Goal: Find specific page/section: Find specific page/section

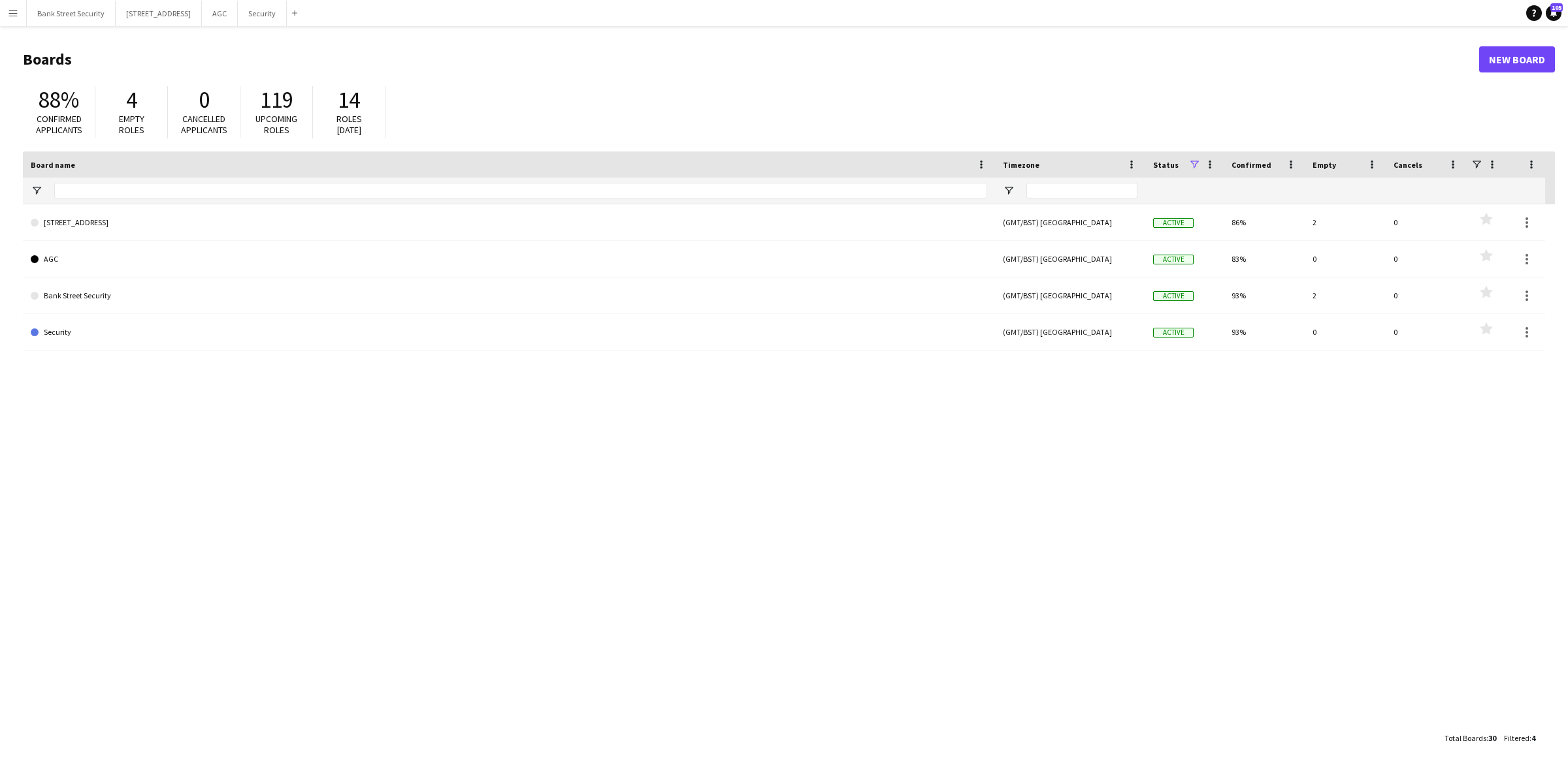
click at [489, 489] on div "[STREET_ADDRESS] (GMT/BST) [GEOGRAPHIC_DATA] Active 86% 2 0 Favourites AGC (GMT…" at bounding box center [788, 465] width 1532 height 521
click at [806, 624] on div "[STREET_ADDRESS] (GMT/BST) [GEOGRAPHIC_DATA] Active 86% 2 0 Favourites AGC (GMT…" at bounding box center [788, 465] width 1532 height 521
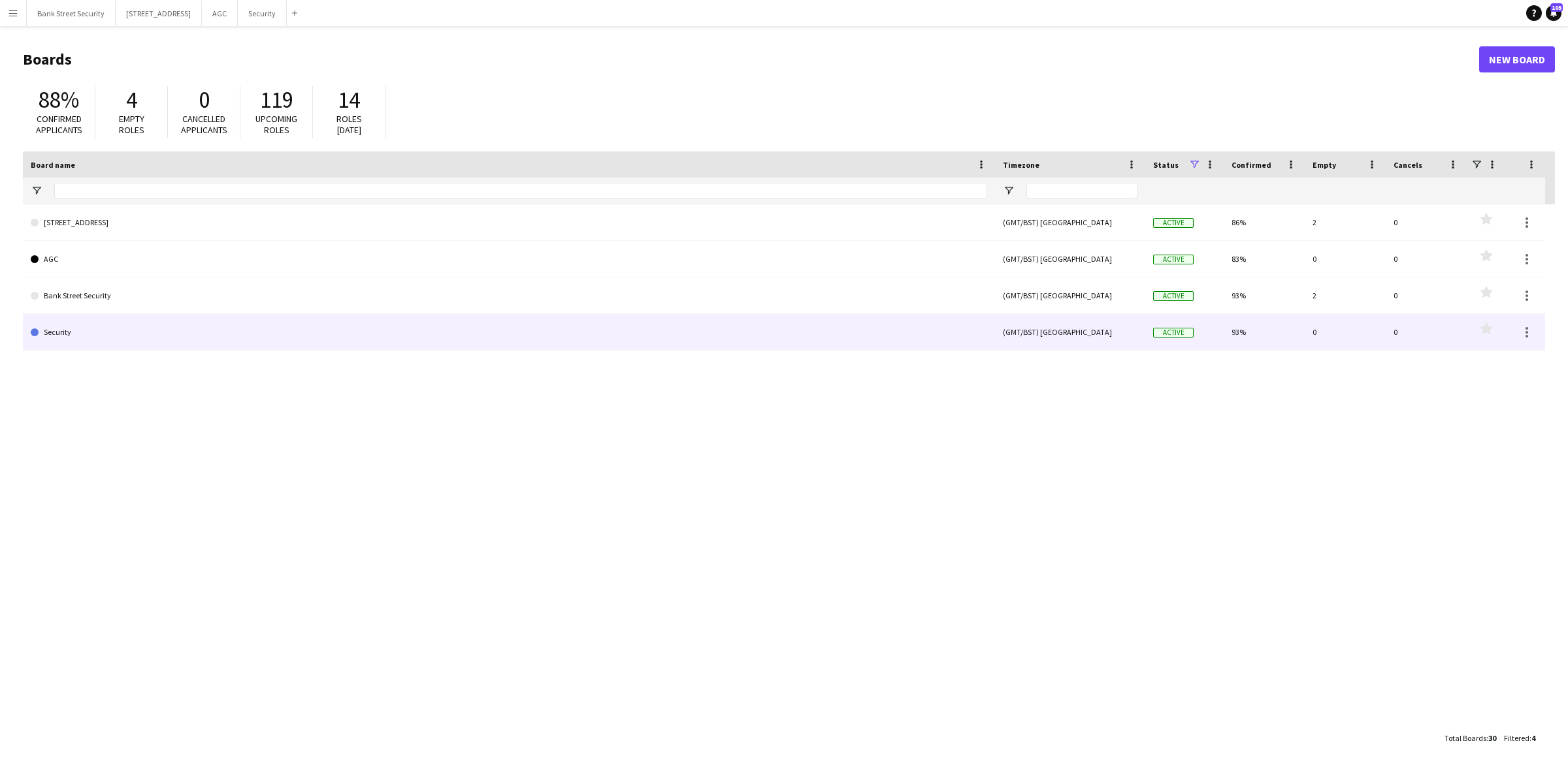
click at [74, 327] on link "Security" at bounding box center [509, 332] width 957 height 36
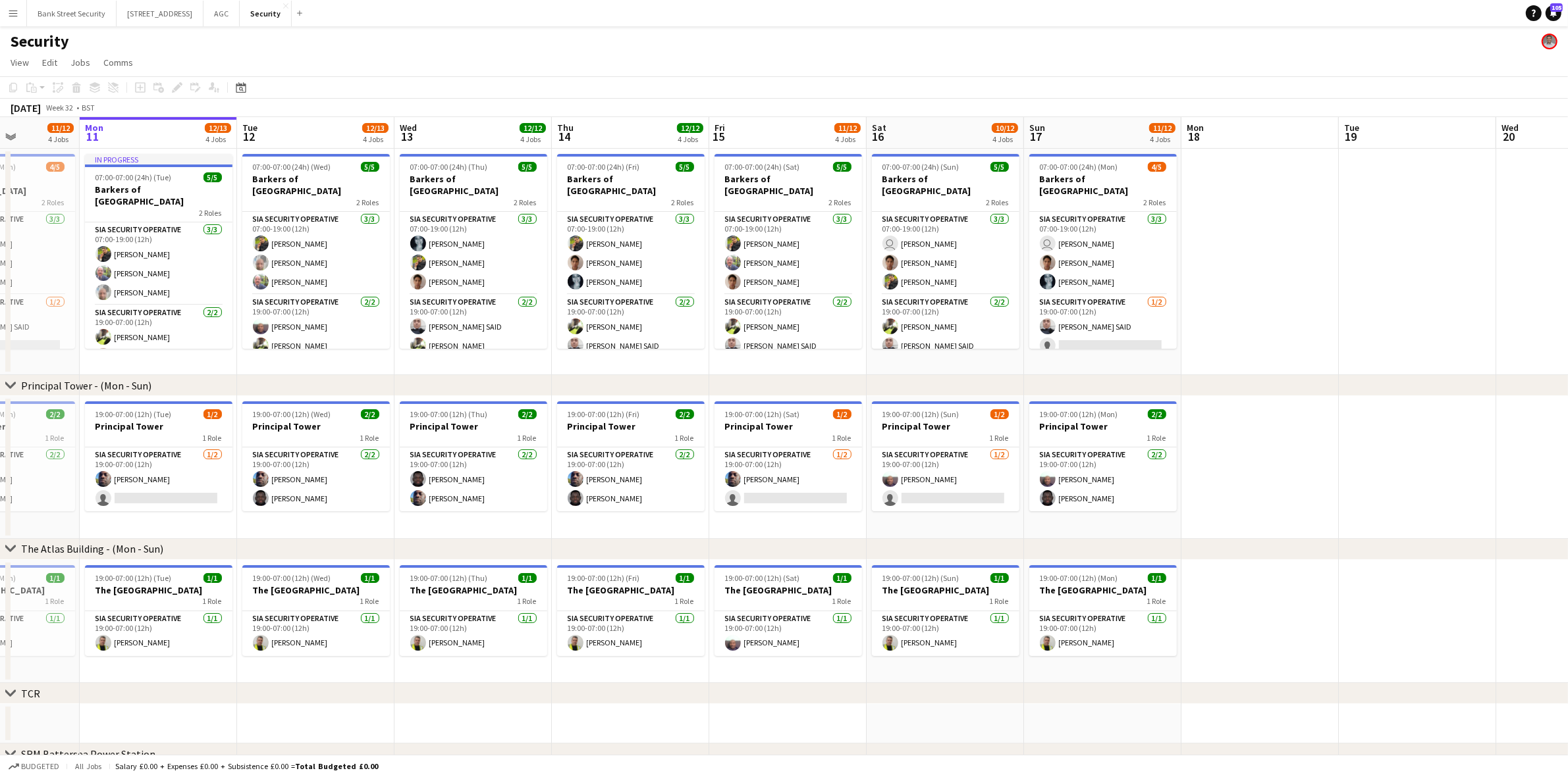
scroll to position [0, 447]
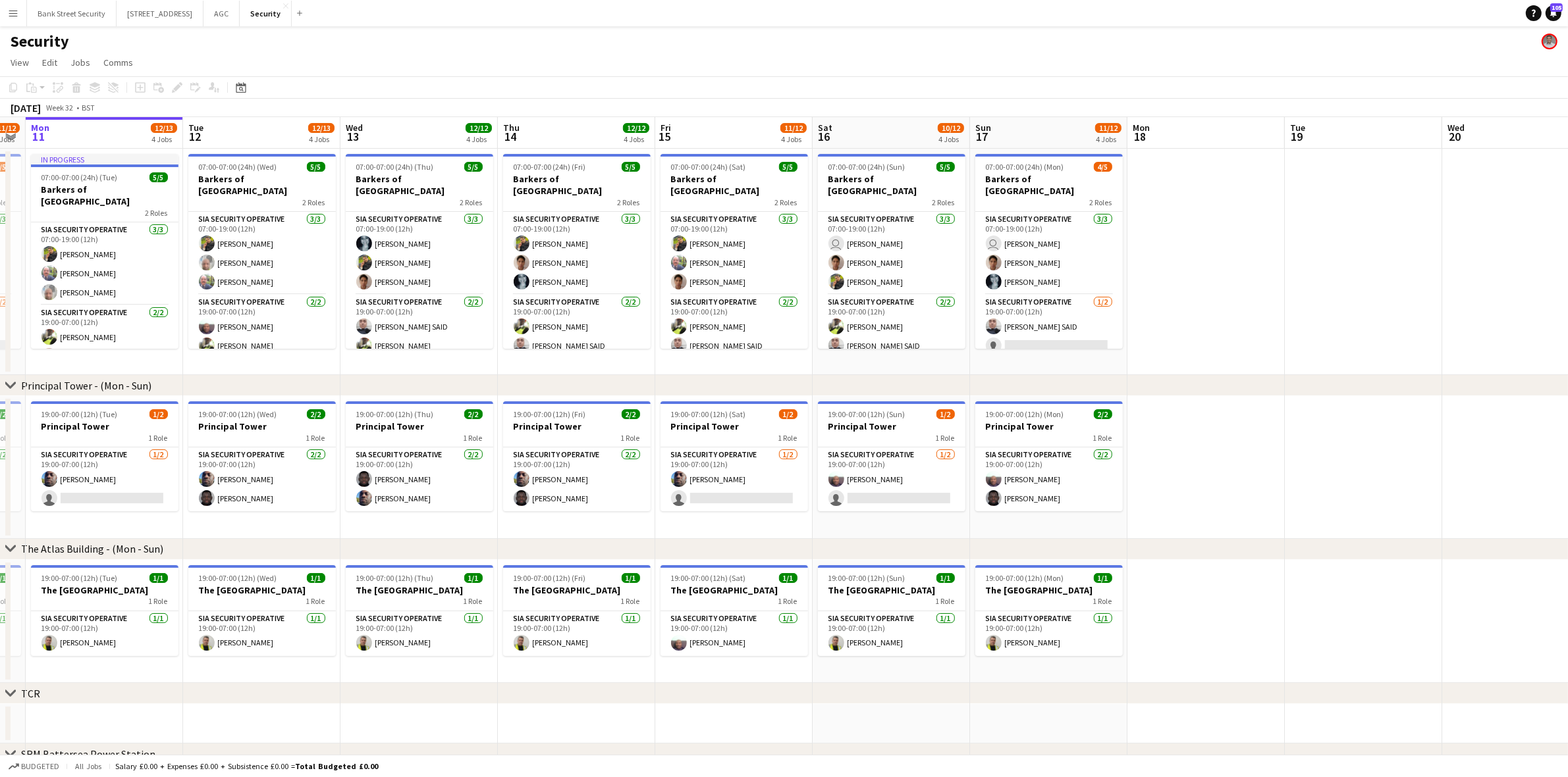
drag, startPoint x: 201, startPoint y: 357, endPoint x: 69, endPoint y: 333, distance: 134.2
click at [69, 333] on app-calendar-viewport "Fri 8 12/12 4 Jobs Sat 9 12/13 4 Jobs Sun 10 11/12 4 Jobs Mon 11 12/13 4 Jobs T…" at bounding box center [784, 554] width 1568 height 874
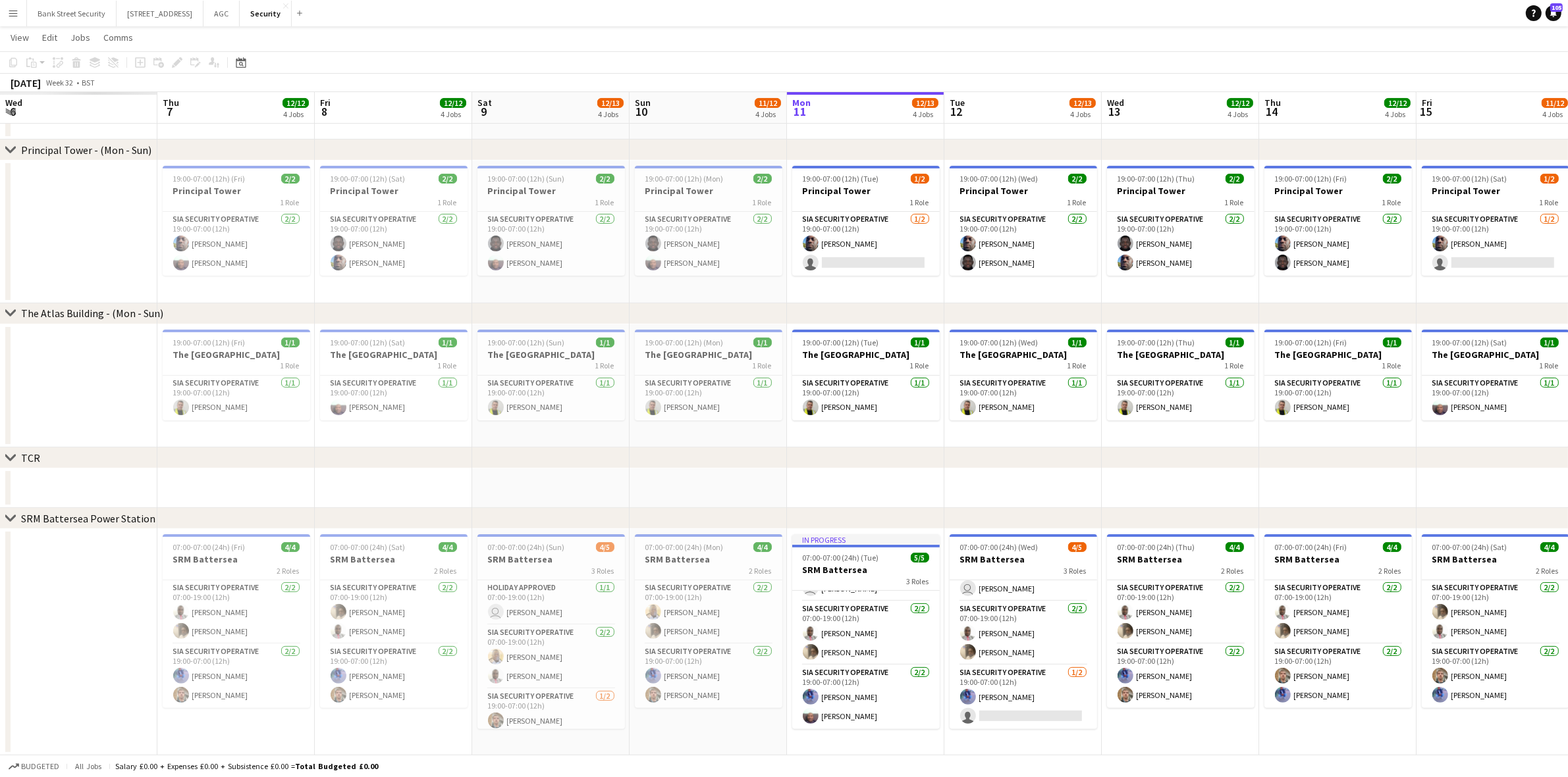
scroll to position [0, 314]
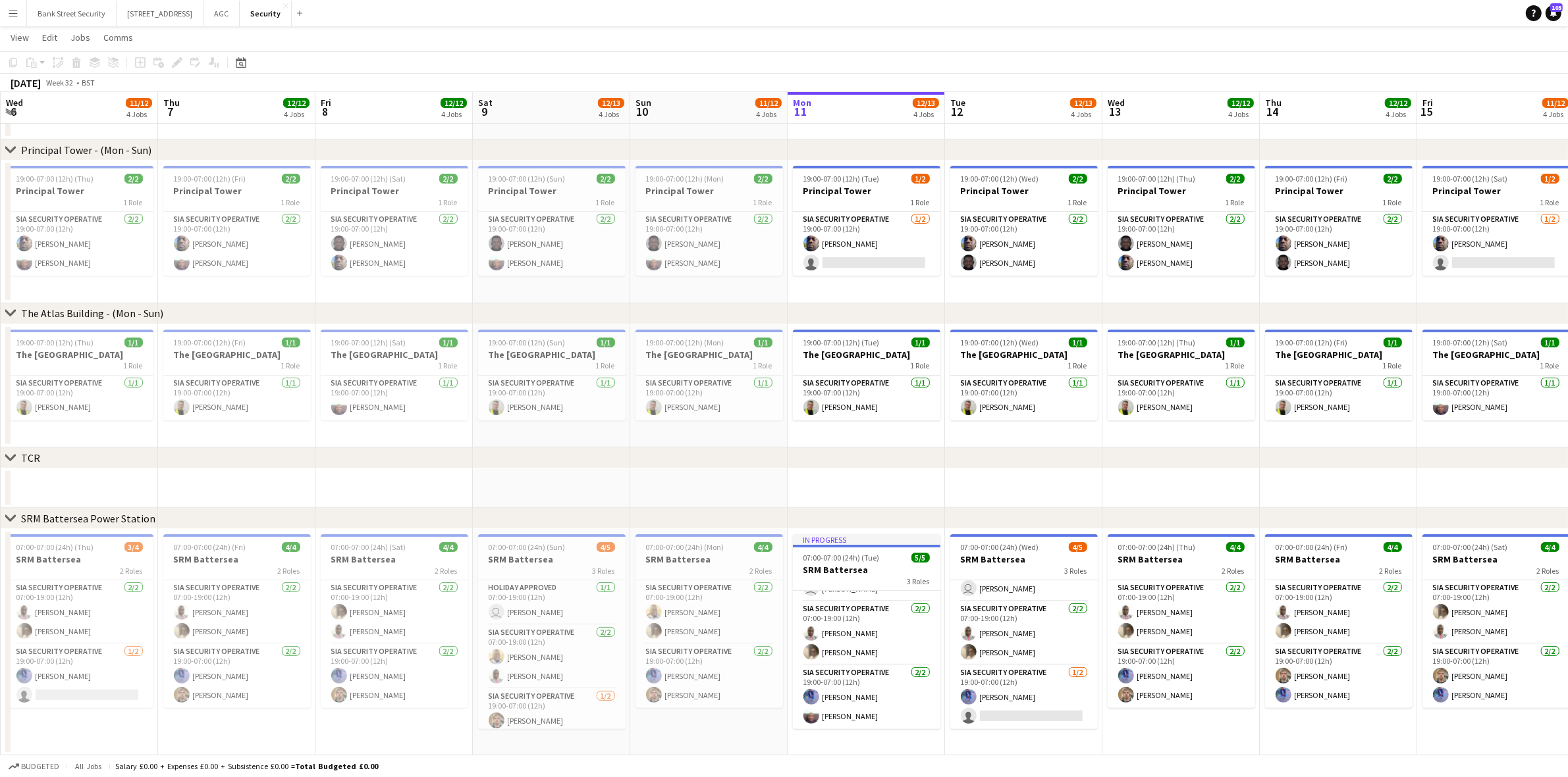
drag, startPoint x: 304, startPoint y: 422, endPoint x: 1580, endPoint y: 281, distance: 1283.8
click at [1568, 281] on html "Menu Boards Boards Boards All jobs Status Workforce Workforce My Workforce Recr…" at bounding box center [784, 271] width 1568 height 1013
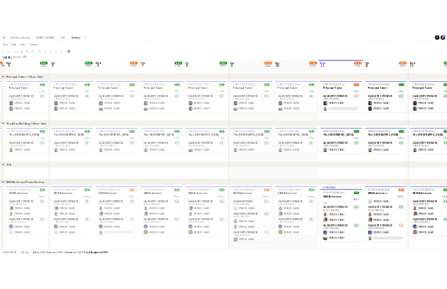
scroll to position [0, 319]
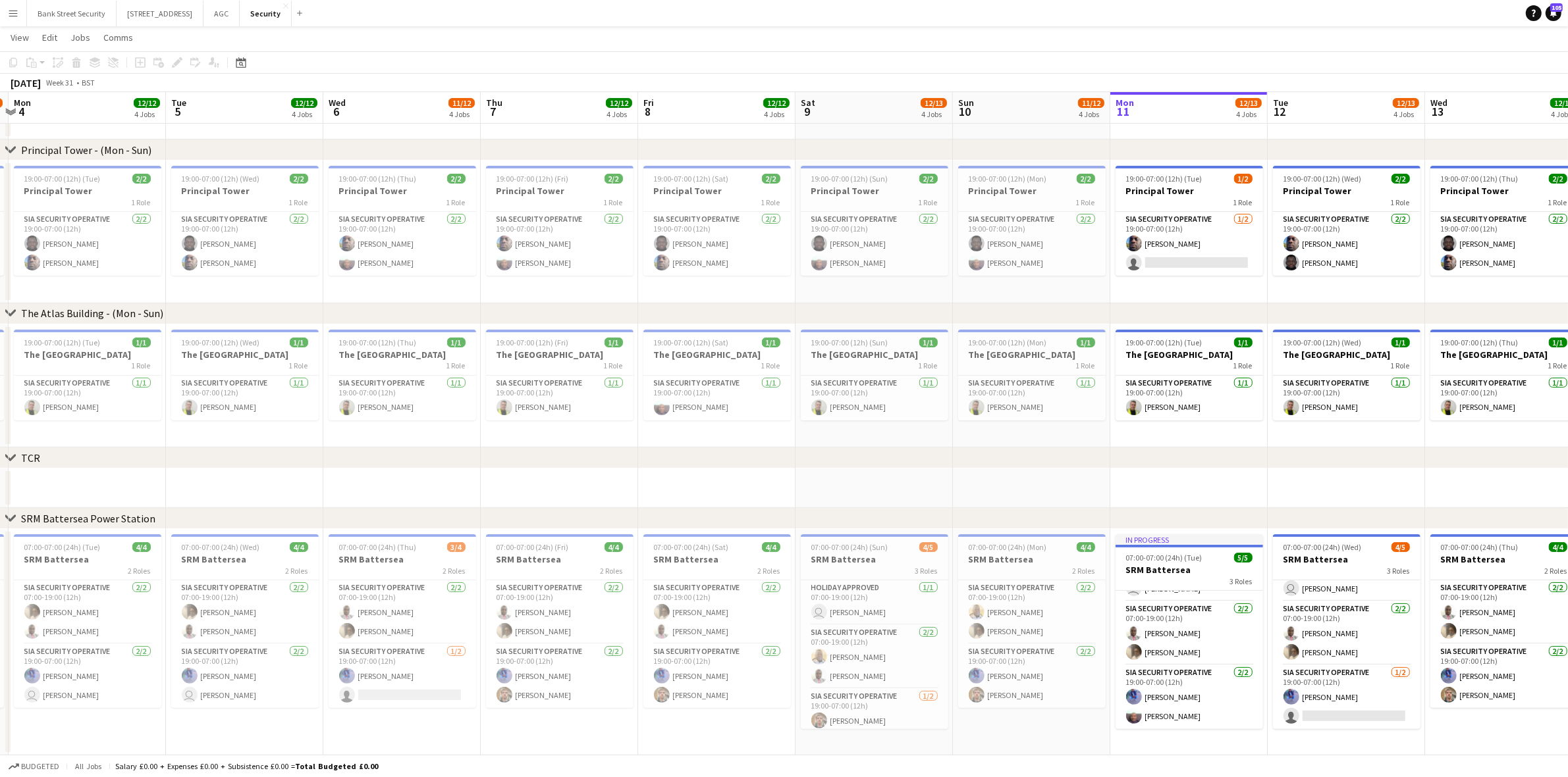
drag, startPoint x: 584, startPoint y: 428, endPoint x: 906, endPoint y: 423, distance: 322.0
click at [906, 423] on app-calendar-viewport "Sat 2 11/12 4 Jobs Sun 3 11/12 4 Jobs Mon 4 12/12 4 Jobs Tue 5 12/12 4 Jobs Wed…" at bounding box center [784, 286] width 1568 height 939
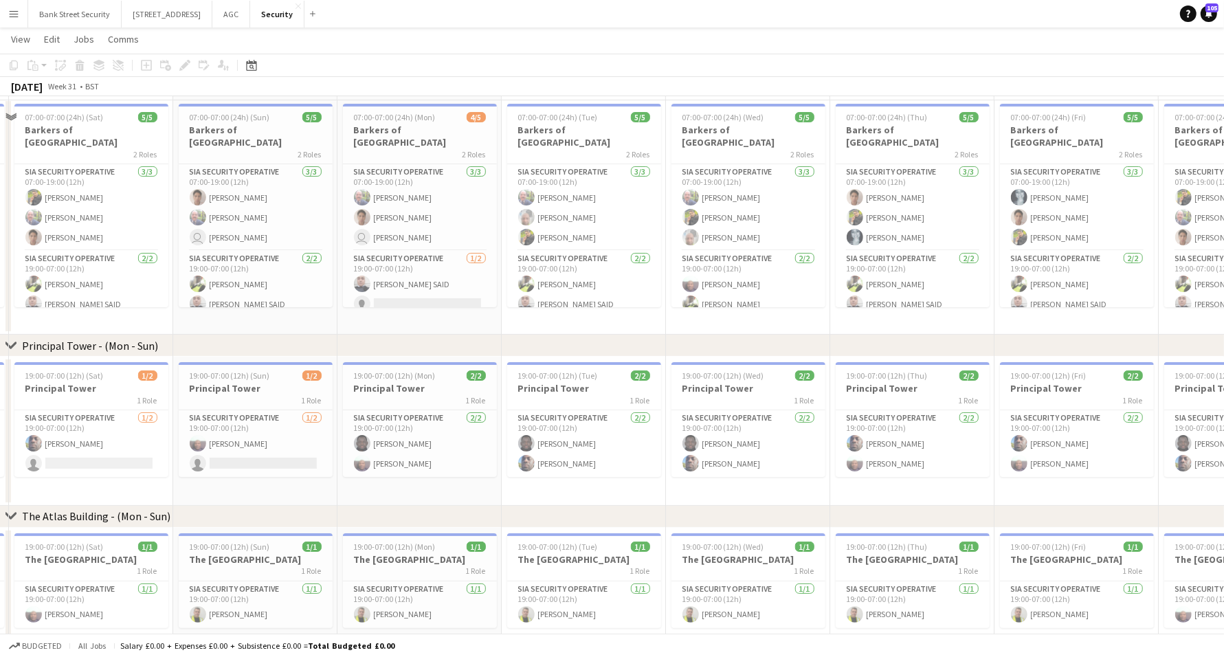
scroll to position [0, 0]
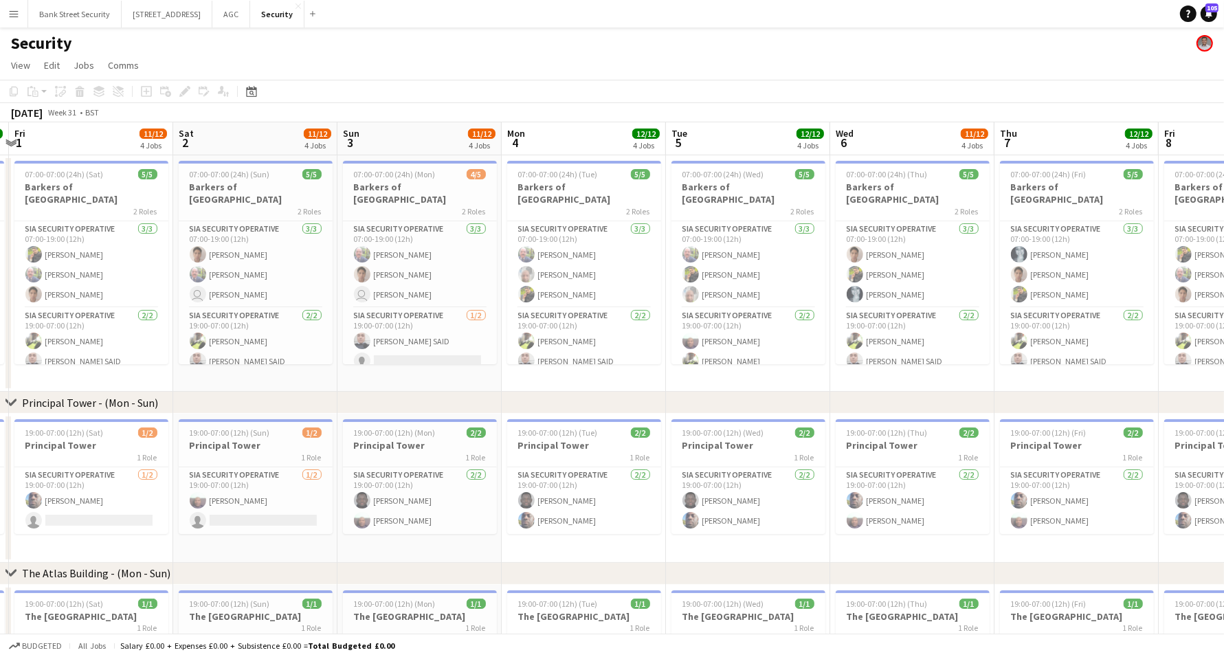
click at [1224, 377] on html "Menu Boards Boards Boards All jobs Status Workforce Workforce My Workforce Recr…" at bounding box center [612, 529] width 1224 height 1058
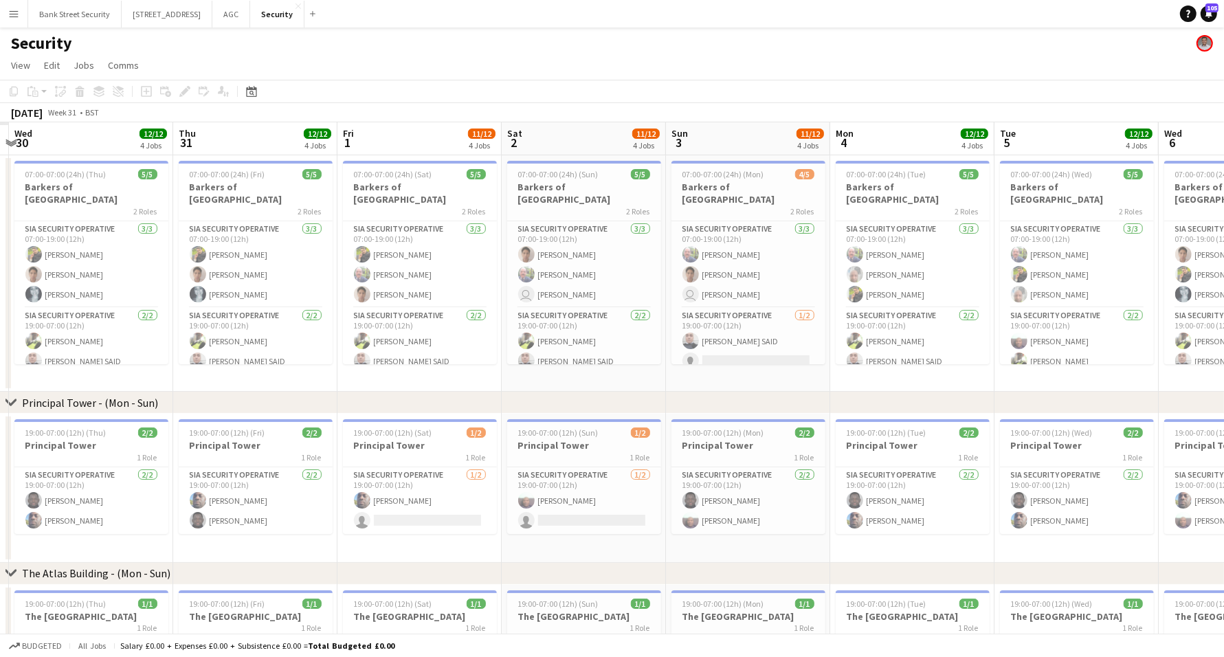
scroll to position [0, 422]
